Goal: Transaction & Acquisition: Purchase product/service

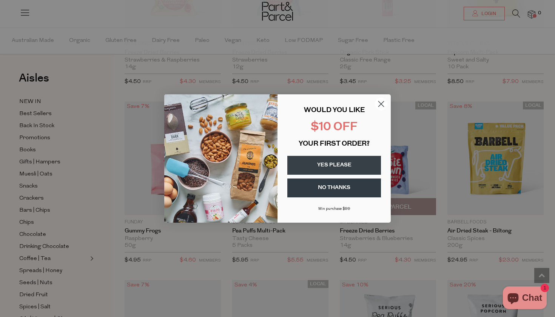
scroll to position [681, 0]
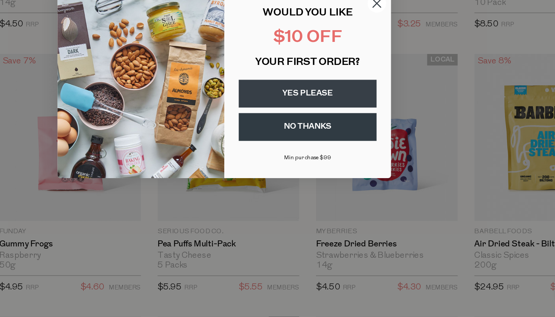
click at [375, 98] on circle "Close dialog" at bounding box center [381, 104] width 12 height 12
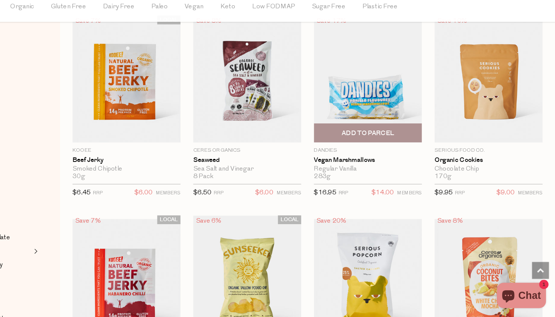
scroll to position [1857, 0]
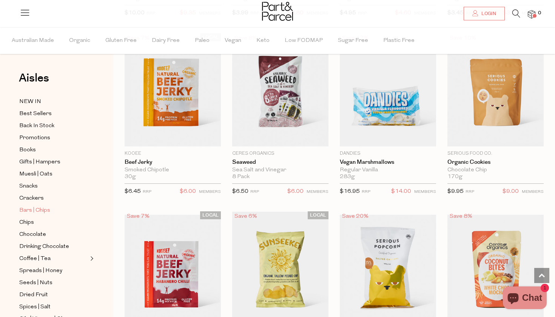
click at [40, 209] on span "Bars | Chips" at bounding box center [34, 210] width 31 height 9
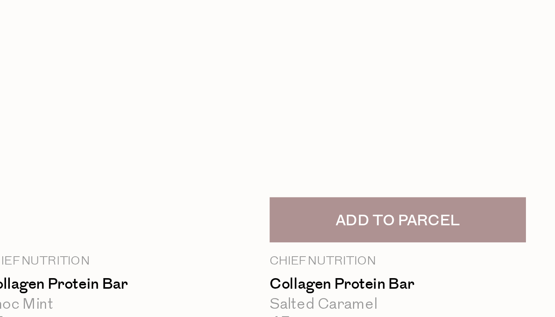
scroll to position [459, 0]
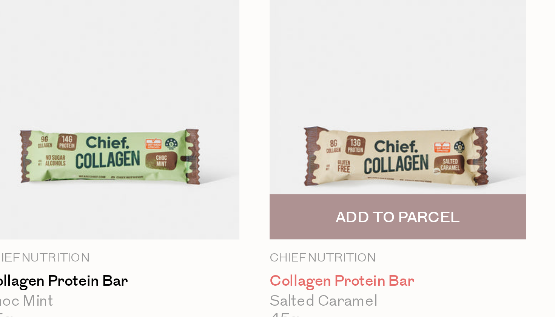
click at [340, 300] on link "Collagen Protein Bar" at bounding box center [388, 303] width 96 height 7
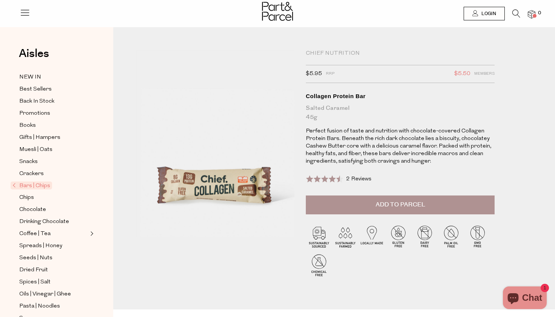
click at [234, 197] on div at bounding box center [215, 158] width 159 height 216
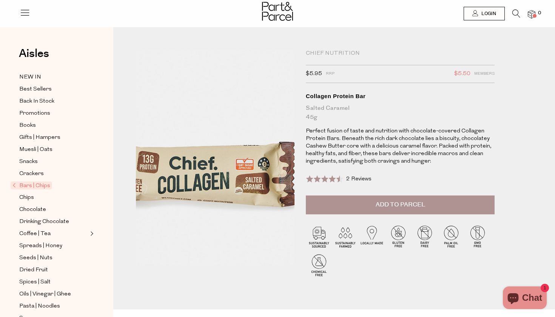
drag, startPoint x: 227, startPoint y: 202, endPoint x: 237, endPoint y: 262, distance: 61.6
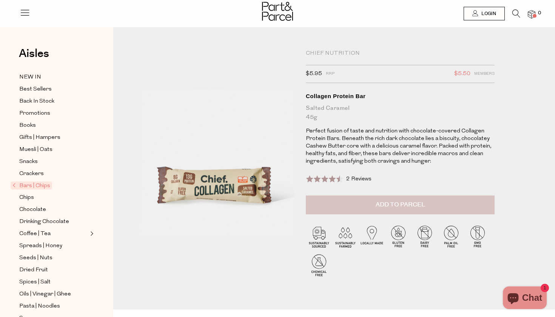
click at [334, 200] on button "Add to Parcel" at bounding box center [400, 205] width 189 height 19
click at [13, 184] on span "Bars | Chips" at bounding box center [32, 186] width 42 height 8
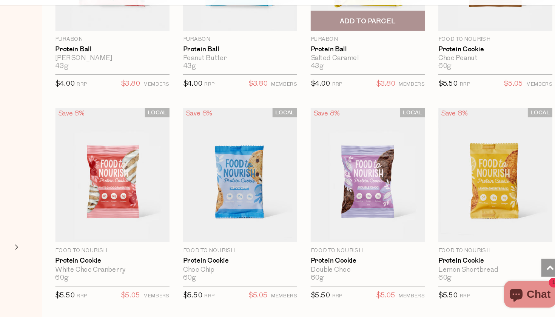
scroll to position [1936, 0]
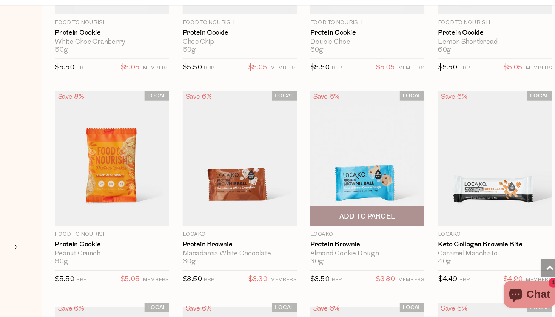
scroll to position [2128, 0]
